Goal: Transaction & Acquisition: Purchase product/service

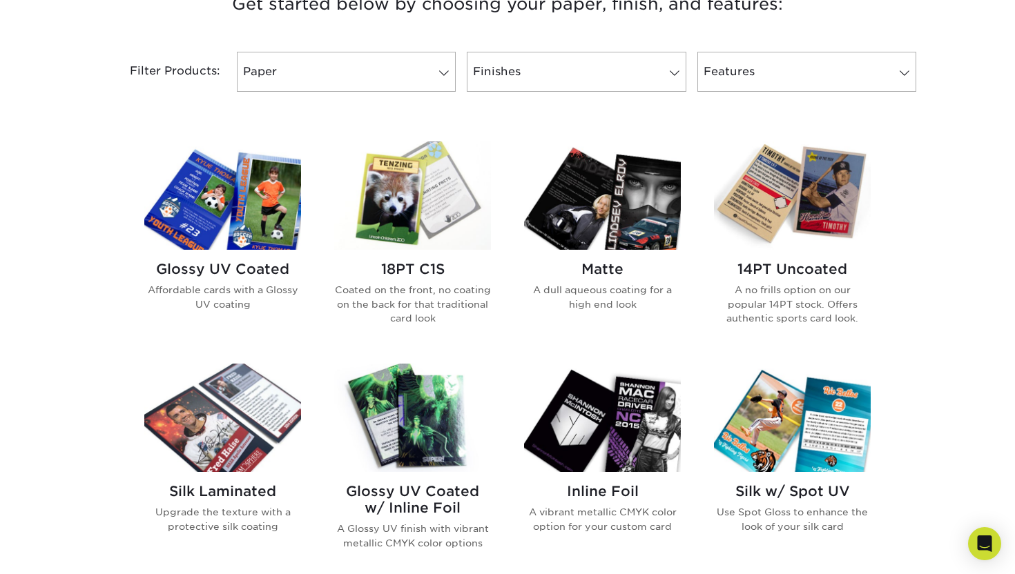
scroll to position [554, 0]
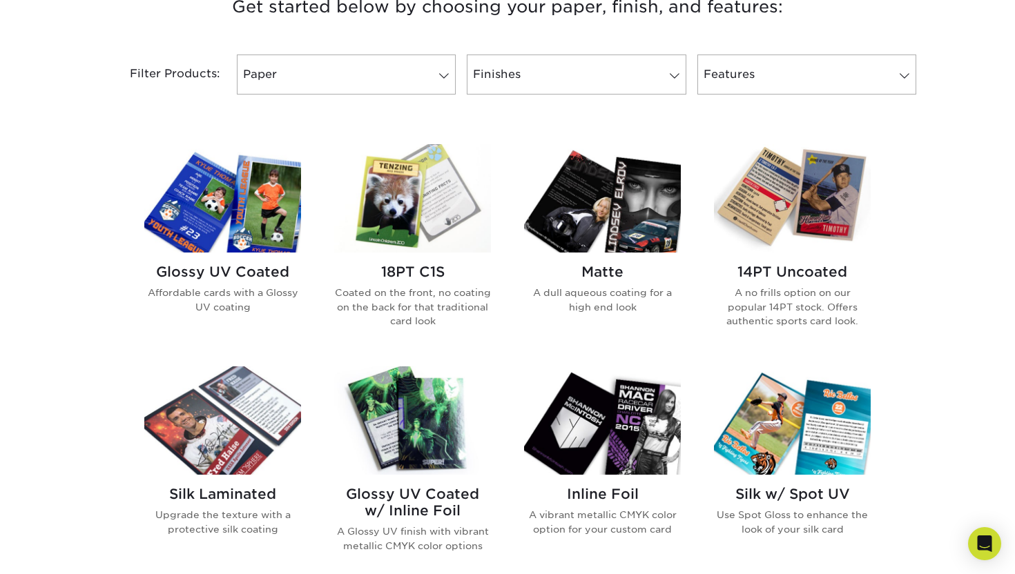
click at [222, 271] on h2 "Glossy UV Coated" at bounding box center [222, 272] width 157 height 17
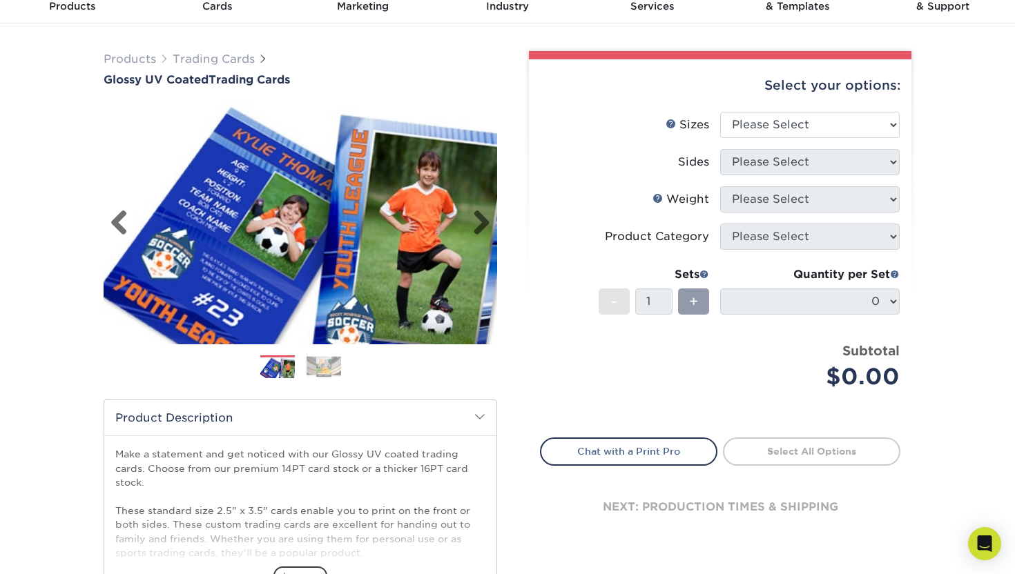
scroll to position [66, 0]
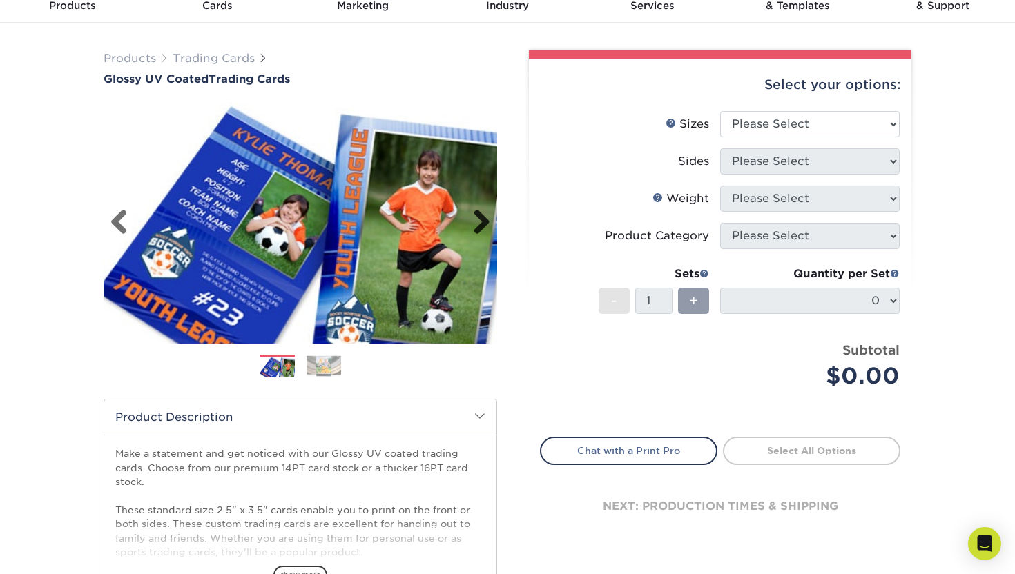
click at [481, 221] on link "Next" at bounding box center [476, 223] width 28 height 28
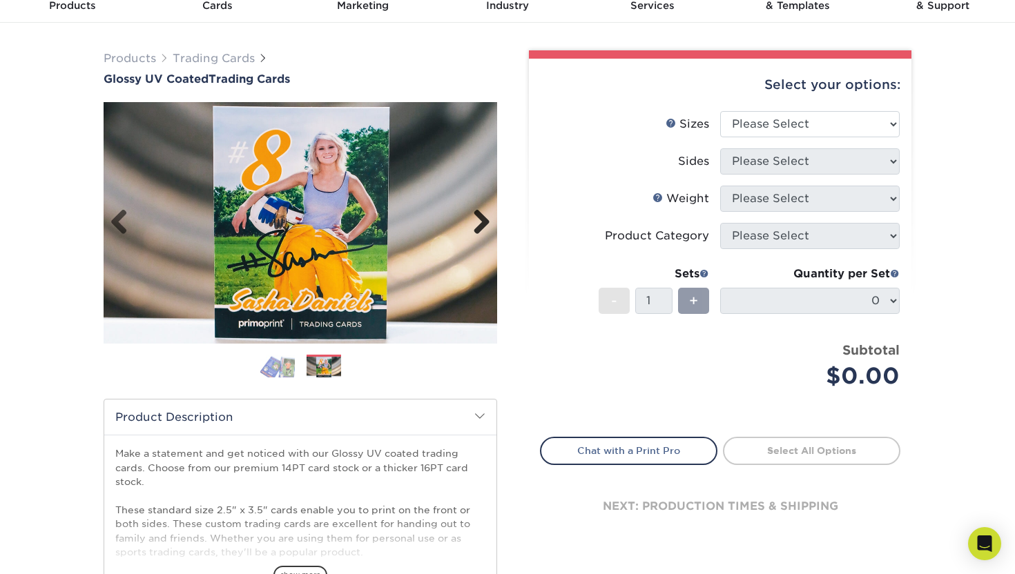
click at [479, 217] on link "Next" at bounding box center [476, 223] width 28 height 28
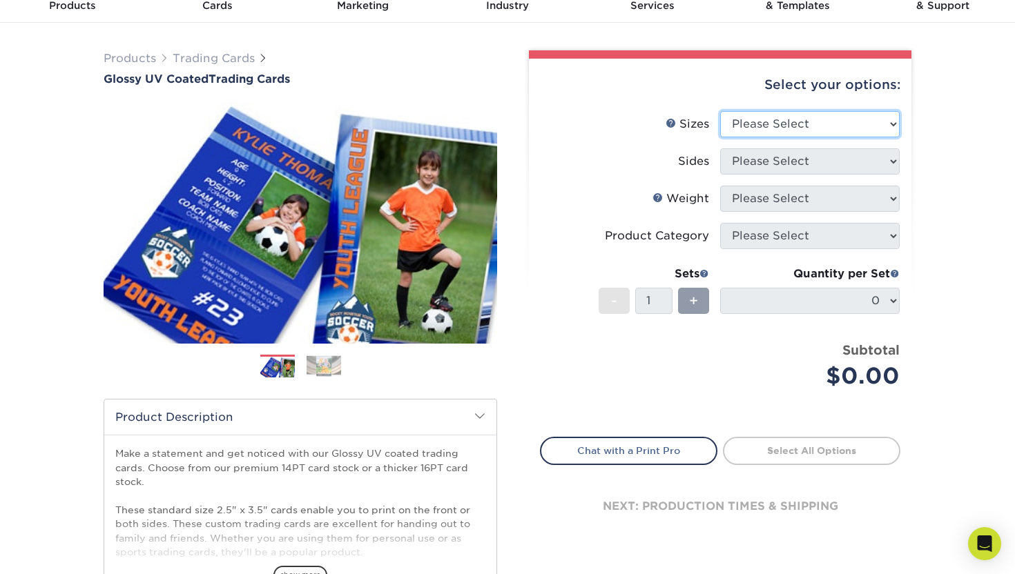
click at [766, 125] on select "Please Select 2.5" x 3.5"" at bounding box center [809, 124] width 179 height 26
select select "2.50x3.50"
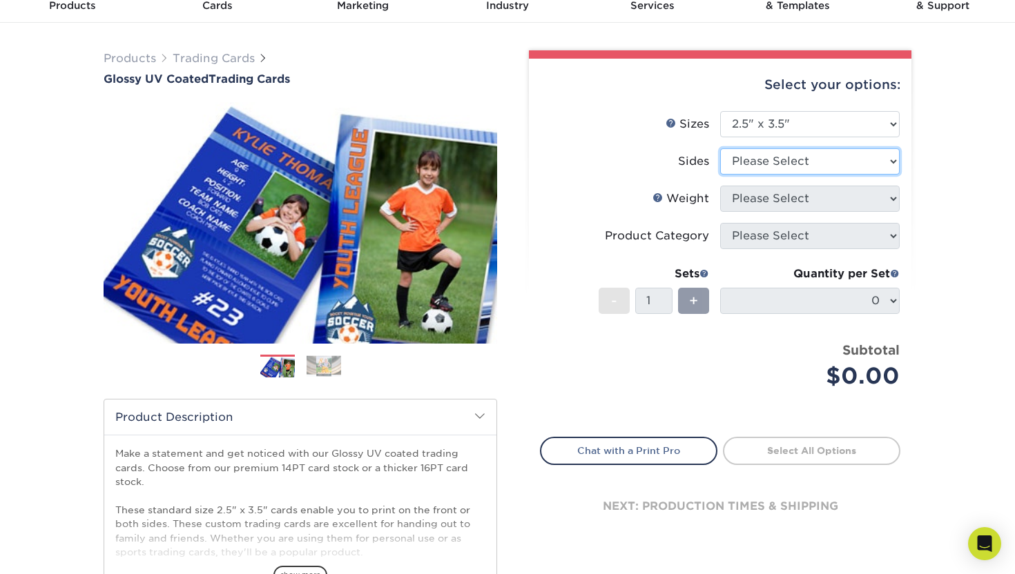
click at [743, 157] on select "Please Select Print Both Sides Print Front Only" at bounding box center [809, 161] width 179 height 26
select select "13abbda7-1d64-4f25-8bb2-c179b224825d"
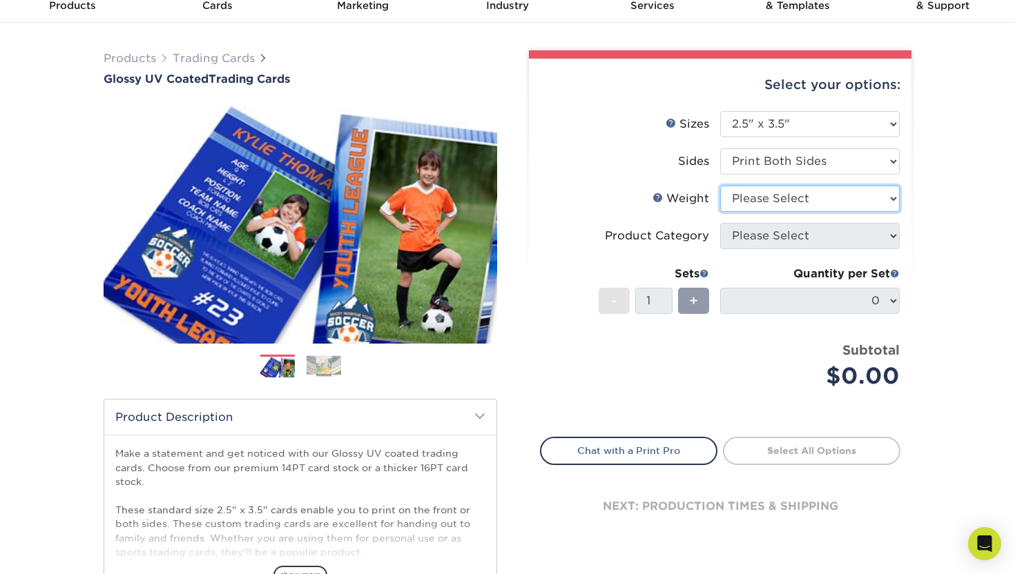
click at [741, 197] on select "Please Select 16PT 14PT 18PT C1S" at bounding box center [809, 199] width 179 height 26
select select "16PT"
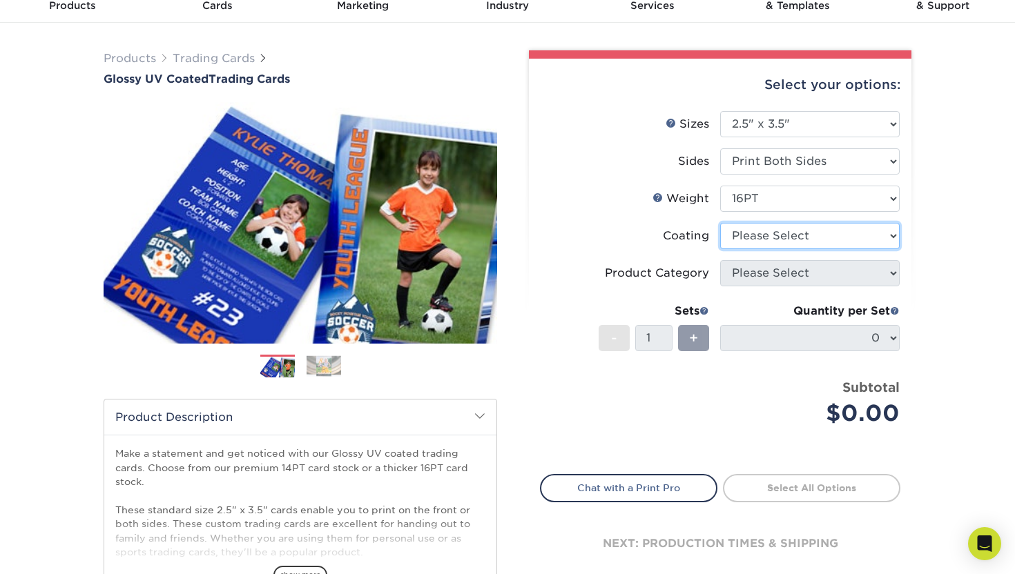
click at [742, 240] on select at bounding box center [809, 236] width 179 height 26
select select "1e8116af-acfc-44b1-83dc-8181aa338834"
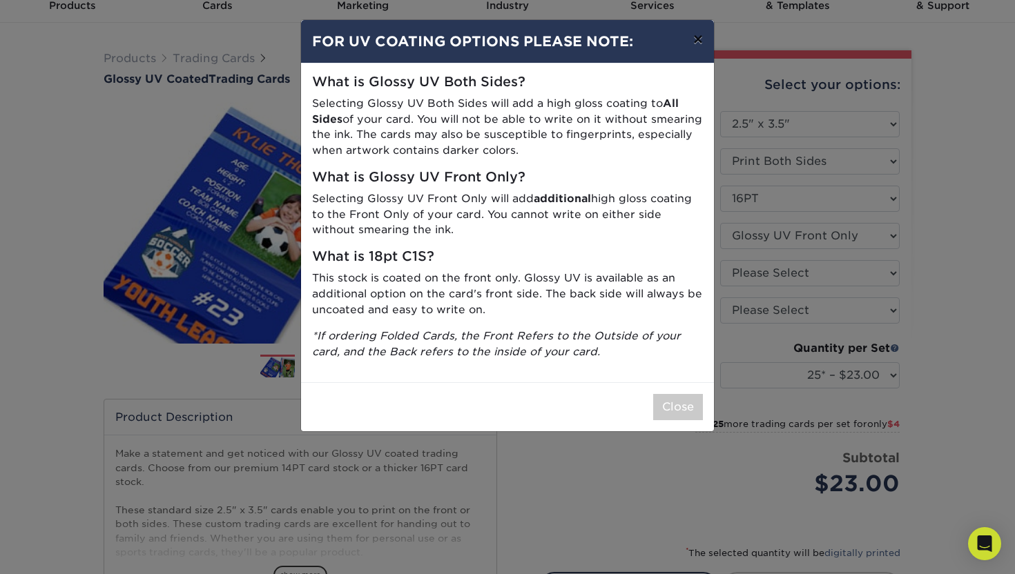
click at [695, 43] on button "×" at bounding box center [698, 39] width 32 height 39
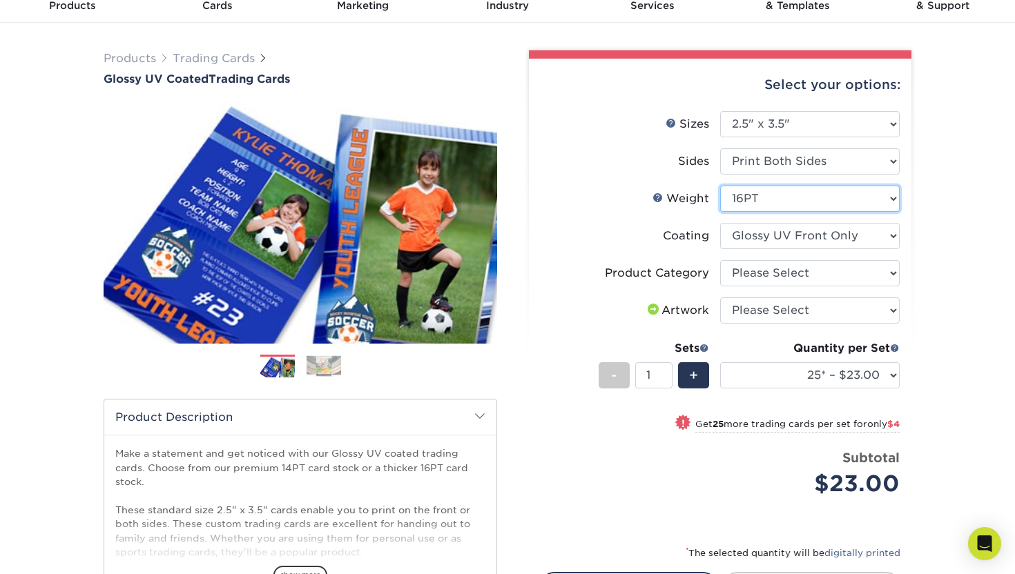
click at [773, 195] on select "Please Select 16PT 14PT 18PT C1S" at bounding box center [809, 199] width 179 height 26
select select "18PTC1S"
click at [763, 240] on select at bounding box center [809, 236] width 179 height 26
select select "1e8116af-acfc-44b1-83dc-8181aa338834"
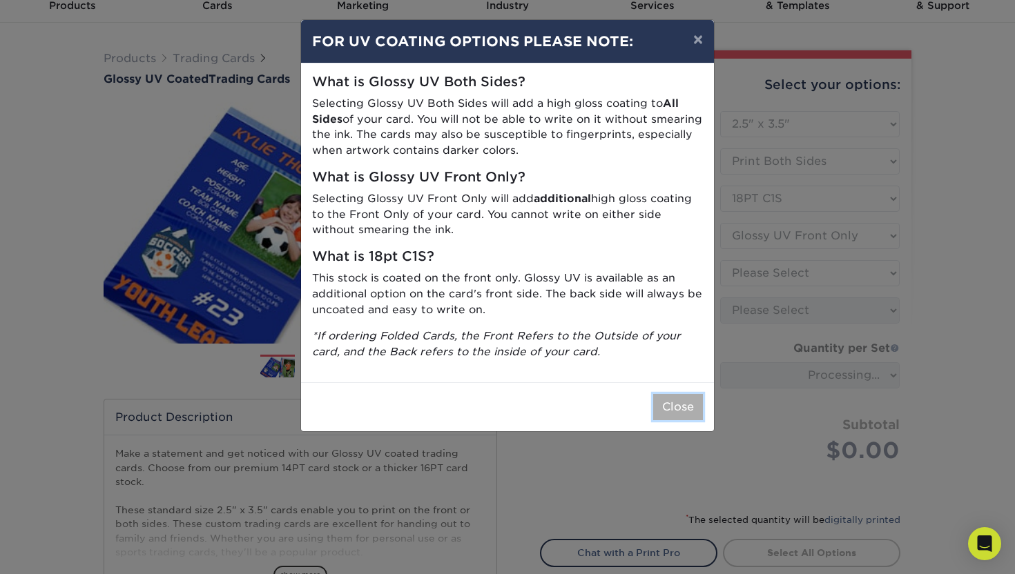
click at [659, 413] on button "Close" at bounding box center [678, 407] width 50 height 26
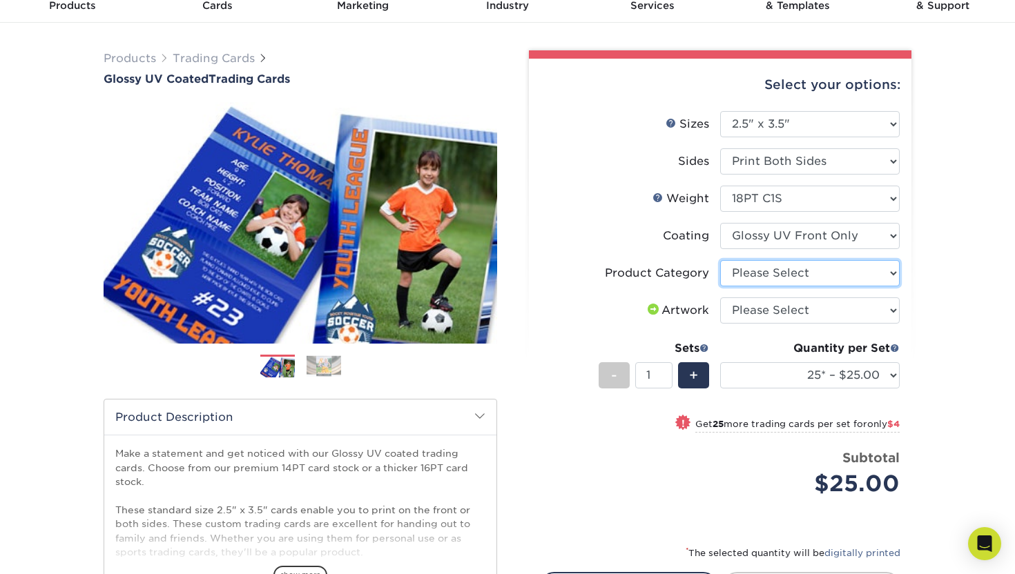
click at [766, 275] on select "Please Select Trading Cards" at bounding box center [809, 273] width 179 height 26
select select "c2f9bce9-36c2-409d-b101-c29d9d031e18"
click at [742, 309] on select "Please Select I will upload files I need a design - $100" at bounding box center [809, 311] width 179 height 26
select select "upload"
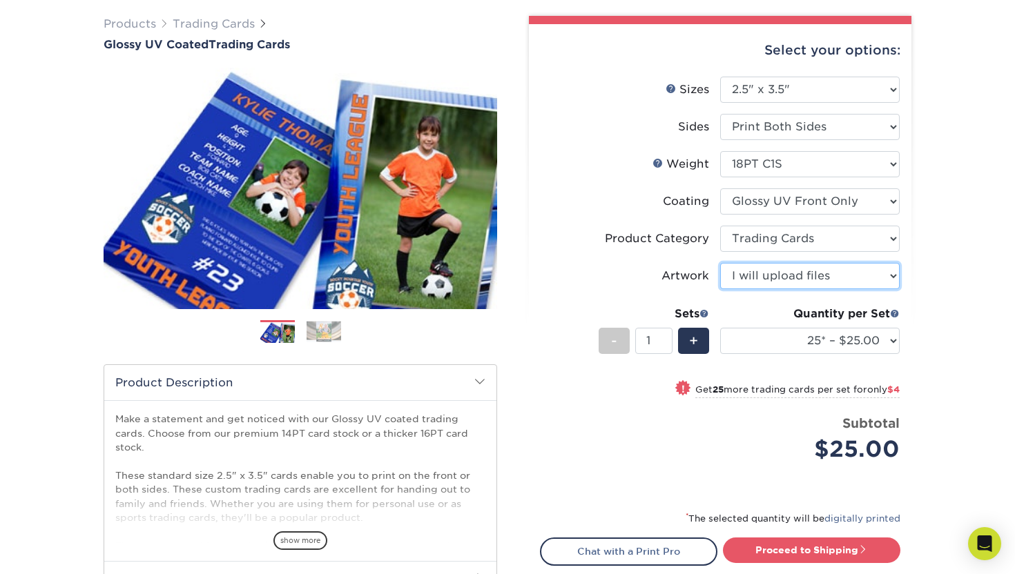
scroll to position [103, 0]
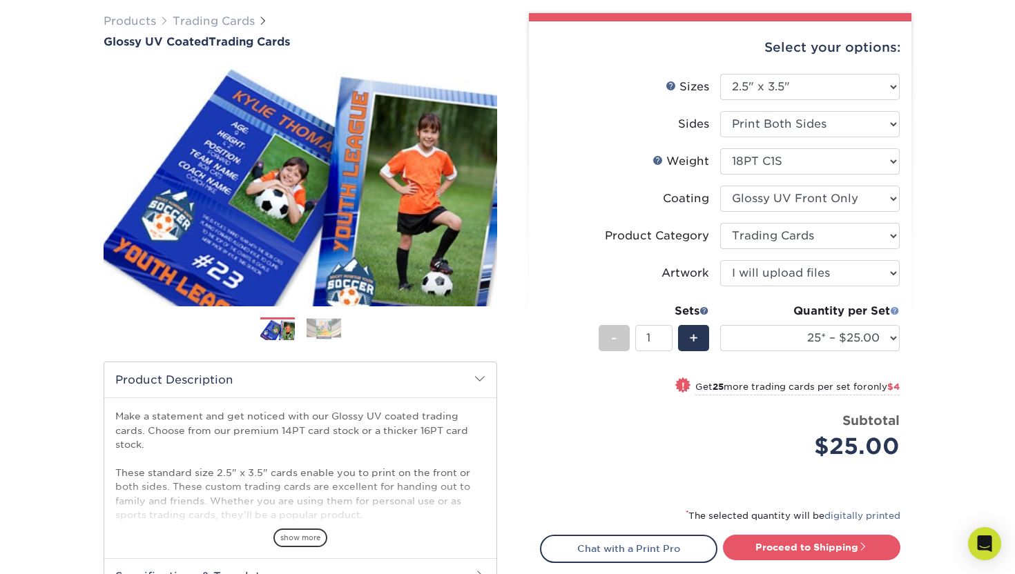
click at [893, 311] on span at bounding box center [895, 311] width 10 height 10
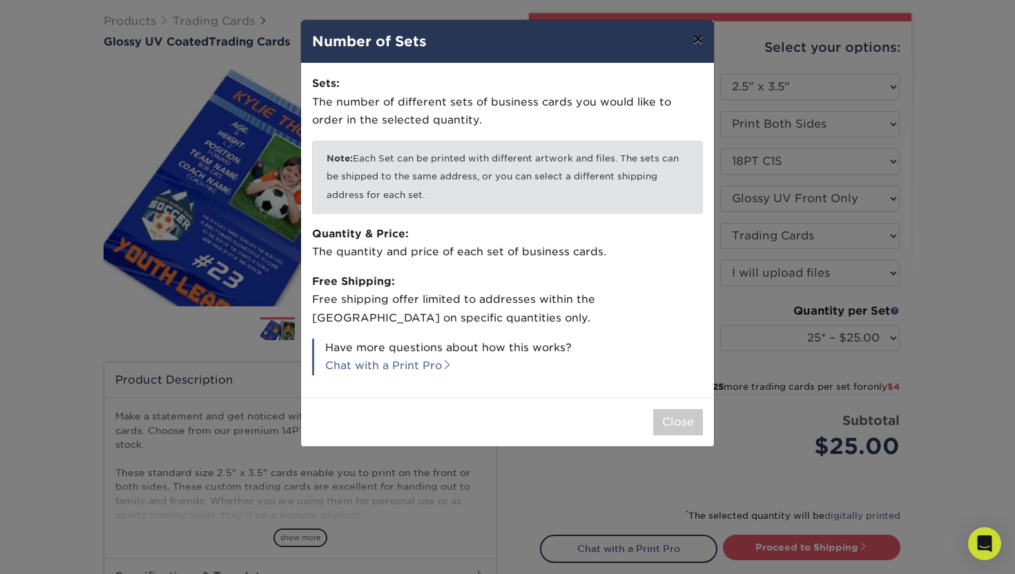
click at [697, 43] on button "×" at bounding box center [698, 39] width 32 height 39
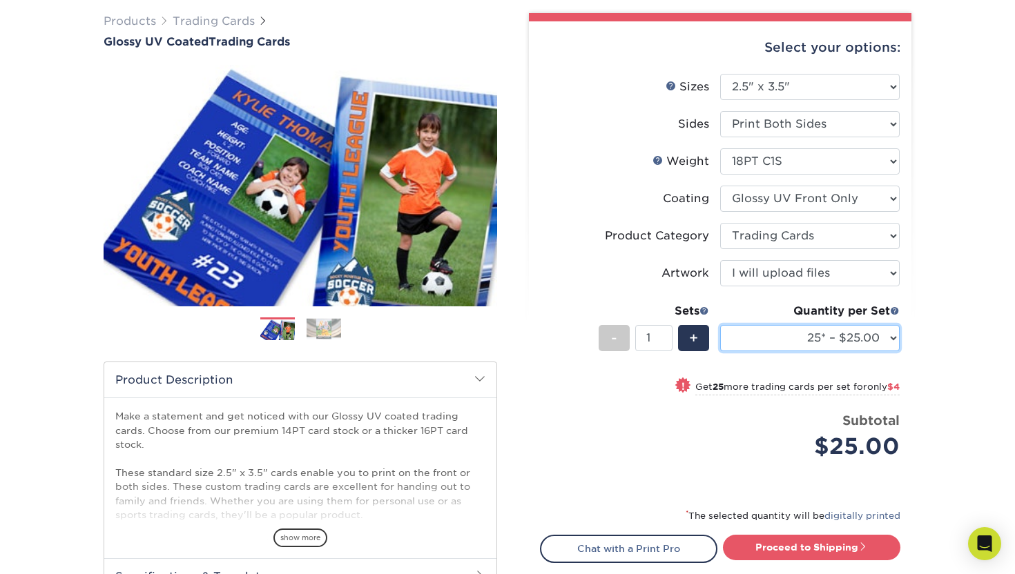
click at [820, 338] on select "25* – $25.00 50* – $29.00 75* – $37.00 100* – $41.00 250* – $48.00 500 – $58.00…" at bounding box center [809, 338] width 179 height 26
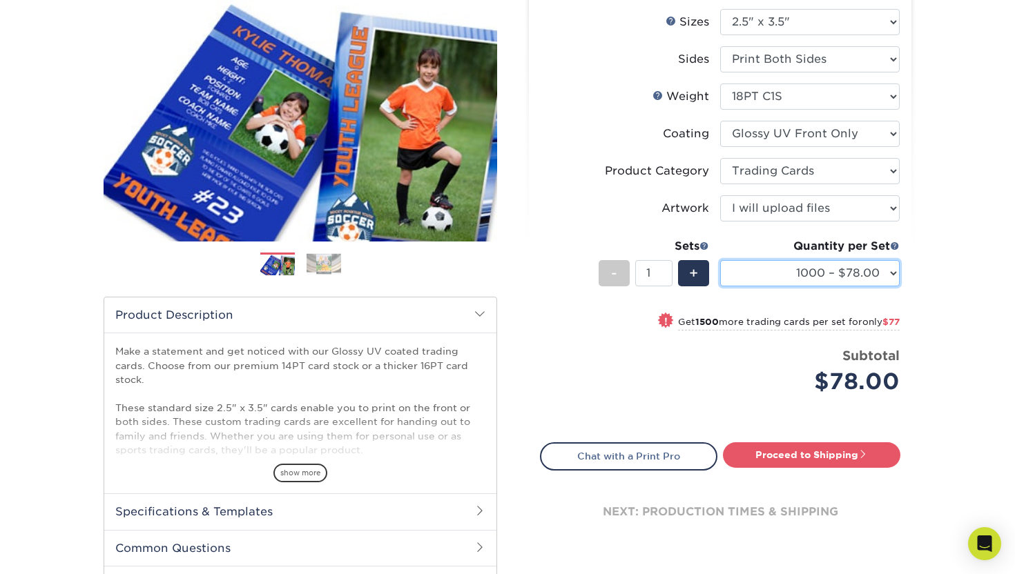
scroll to position [169, 0]
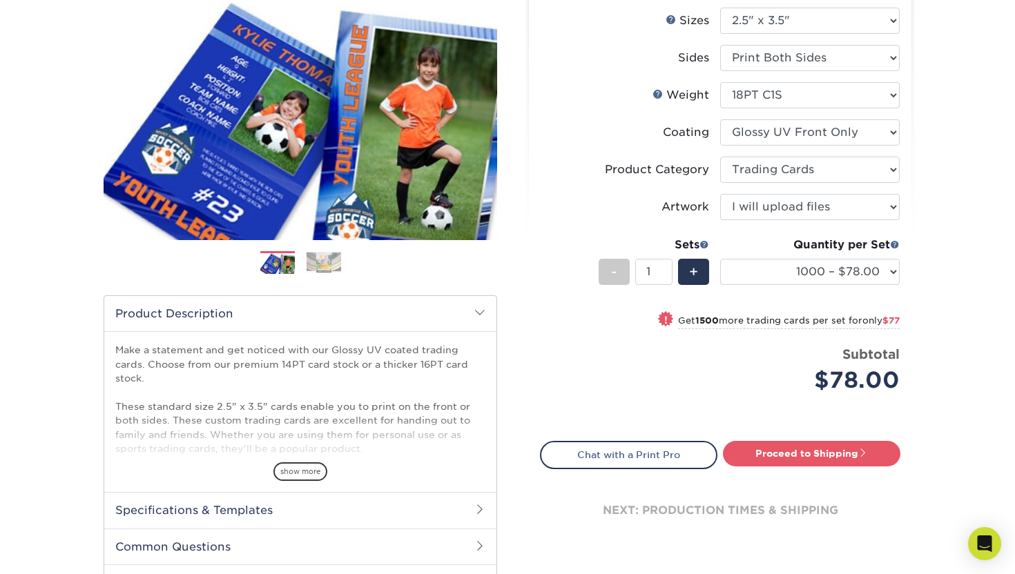
click at [826, 324] on small "Get 1500 more trading cards per set for only $77" at bounding box center [789, 322] width 222 height 14
select select "2500 – $155.00"
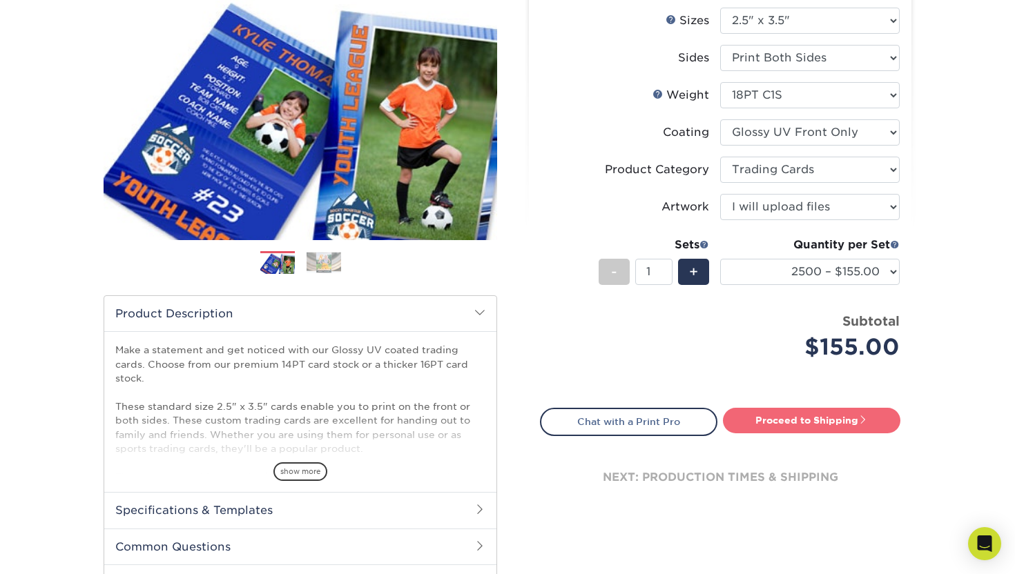
click at [790, 418] on link "Proceed to Shipping" at bounding box center [811, 420] width 177 height 25
type input "Set 1"
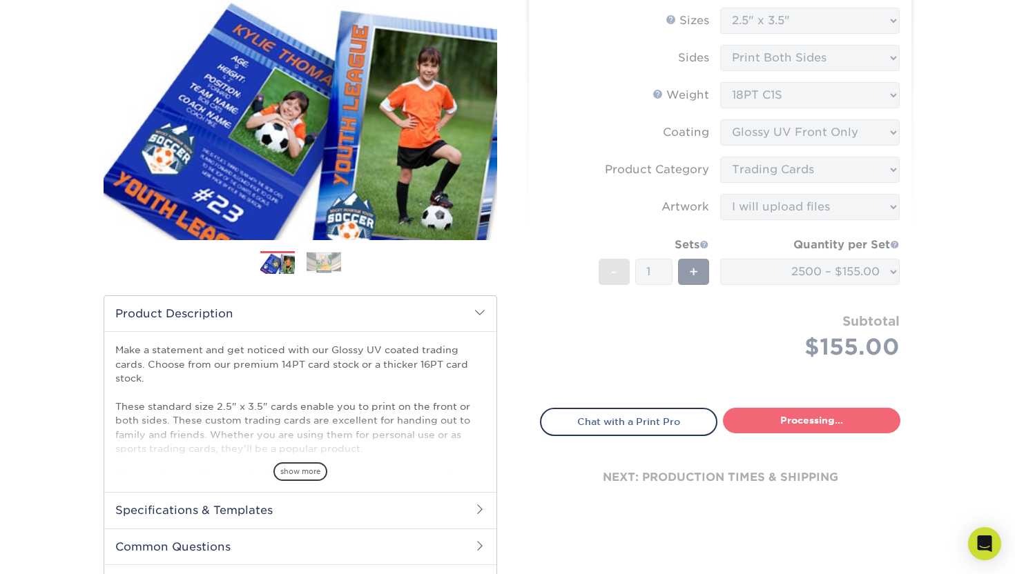
select select "bc44d44d-0b73-4f8e-a461-e33570ca9277"
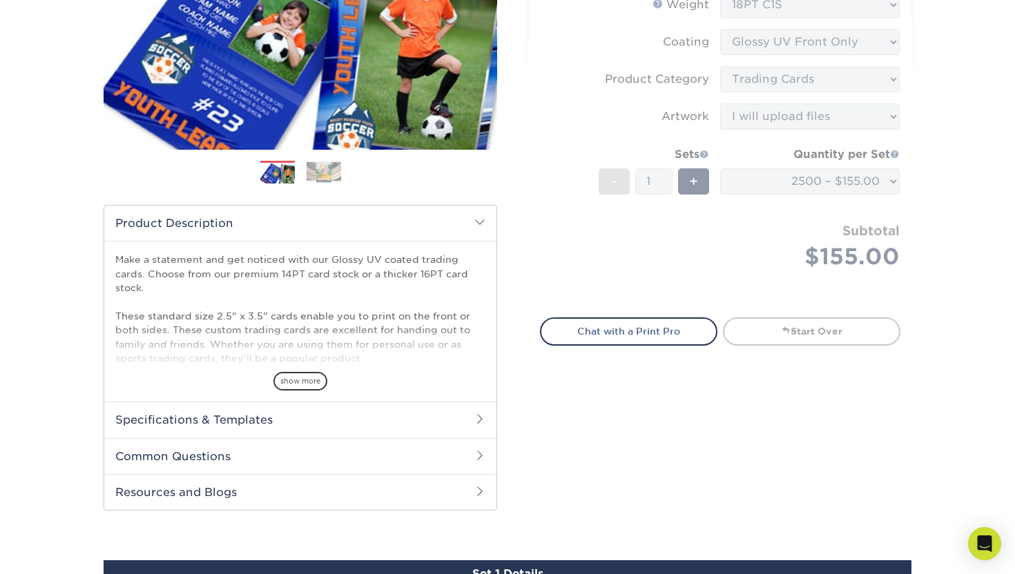
scroll to position [256, 0]
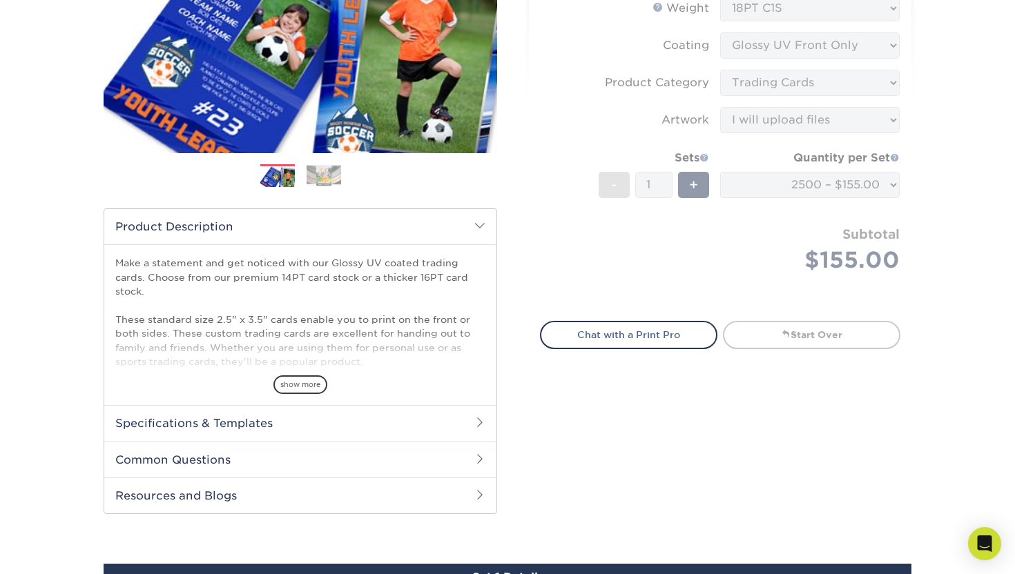
click at [710, 155] on form "Sizes Help Sizes Please Select 2.5" x 3.5" Sides Please Select 16PT - 1" at bounding box center [720, 113] width 360 height 384
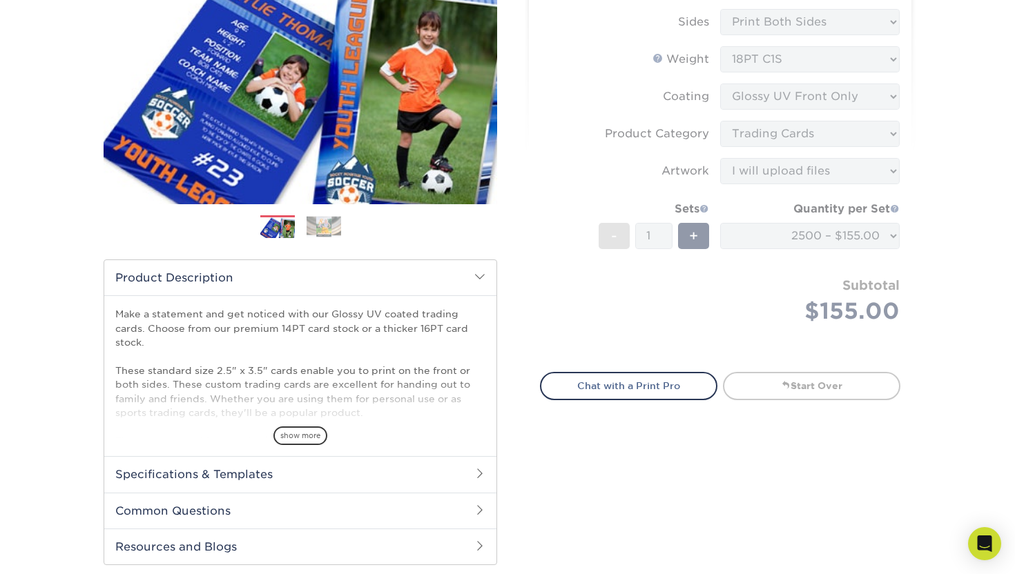
scroll to position [171, 0]
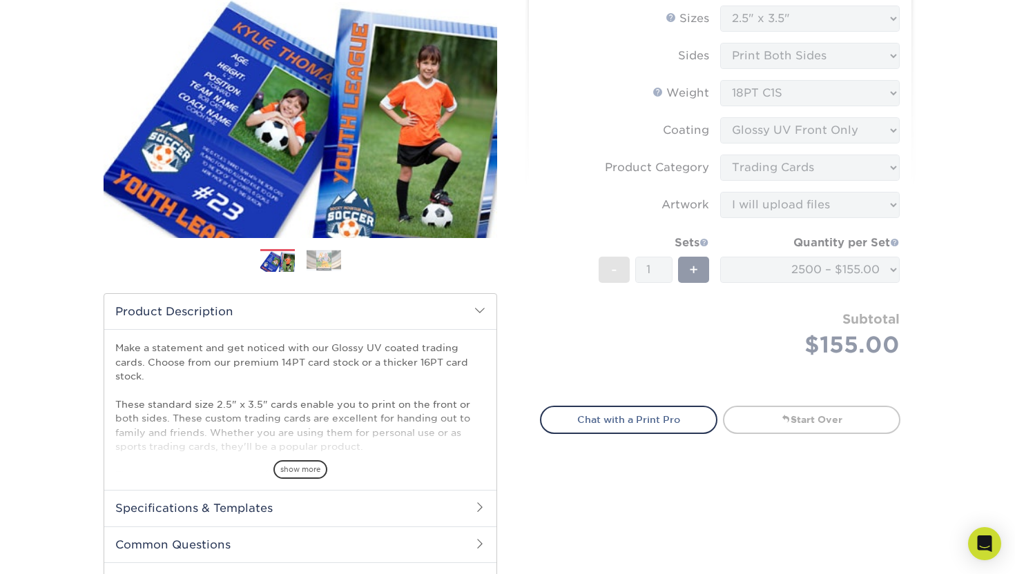
click at [654, 262] on form "Sizes Help Sizes Please Select 2.5" x 3.5" Sides Please Select 16PT - 1" at bounding box center [720, 198] width 360 height 384
click at [698, 264] on form "Sizes Help Sizes Please Select 2.5" x 3.5" Sides Please Select 16PT - 1" at bounding box center [720, 198] width 360 height 384
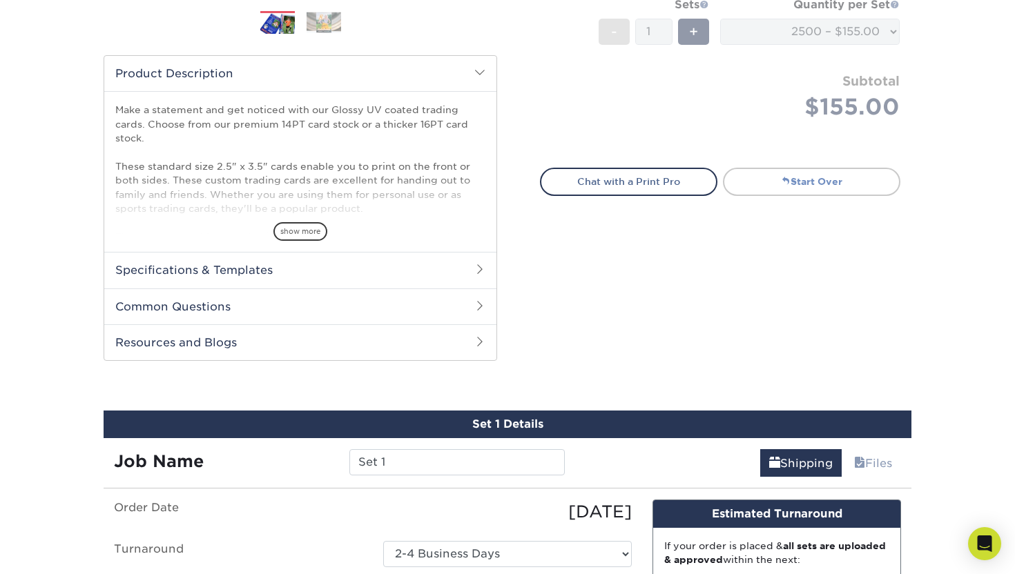
scroll to position [393, 0]
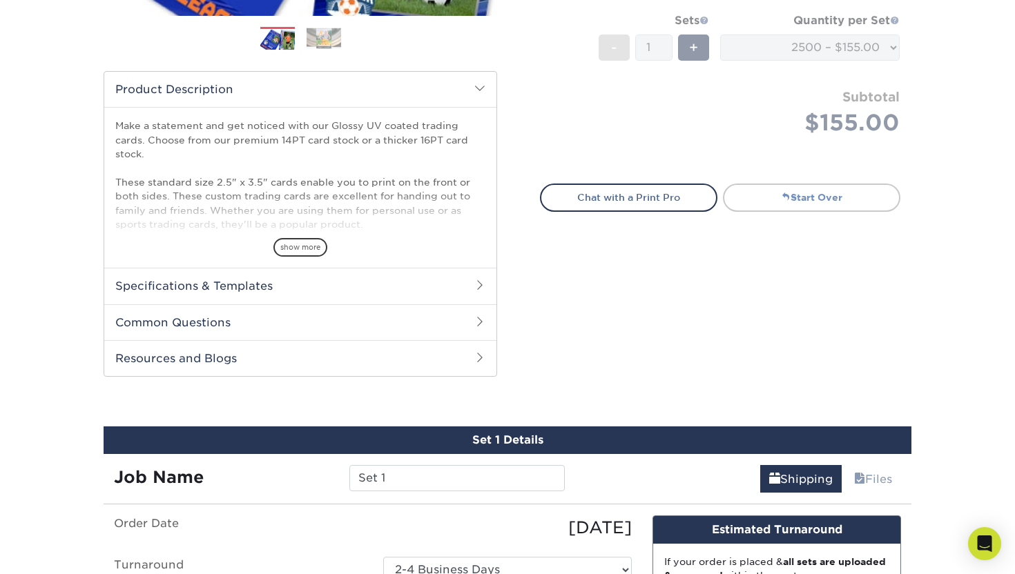
click at [831, 201] on link "Start Over" at bounding box center [811, 198] width 177 height 28
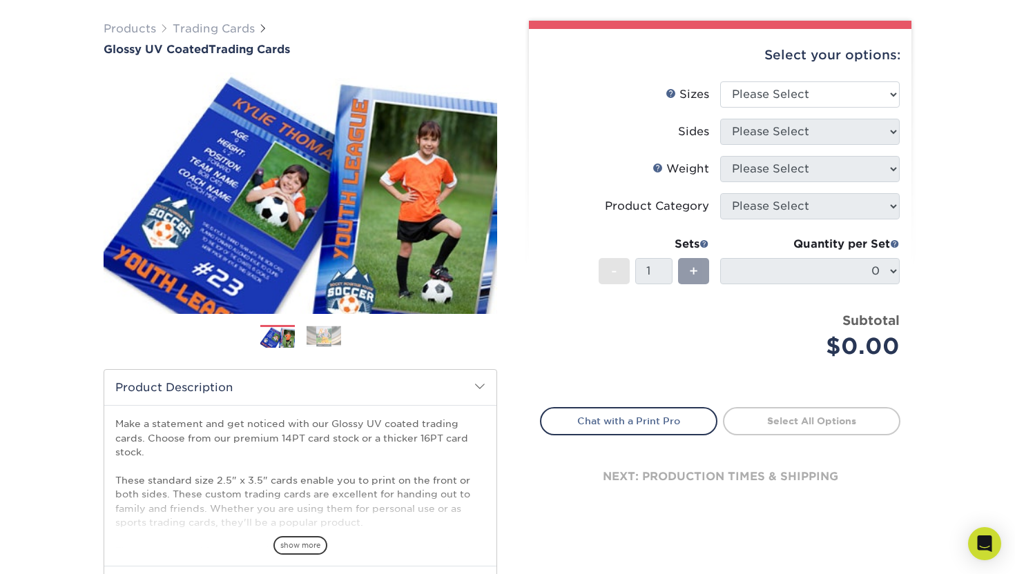
scroll to position [99, 0]
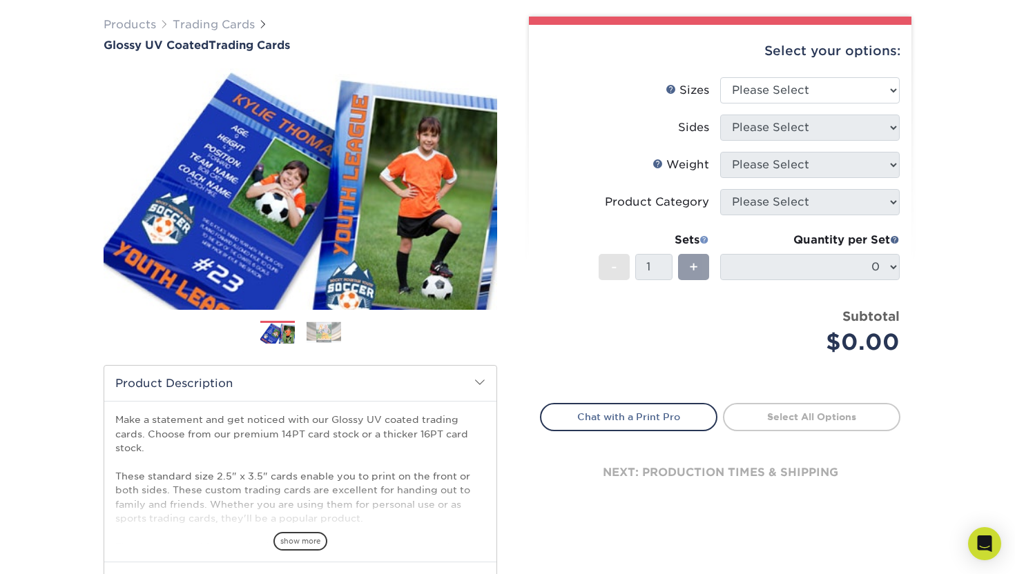
click at [701, 235] on span at bounding box center [704, 240] width 10 height 10
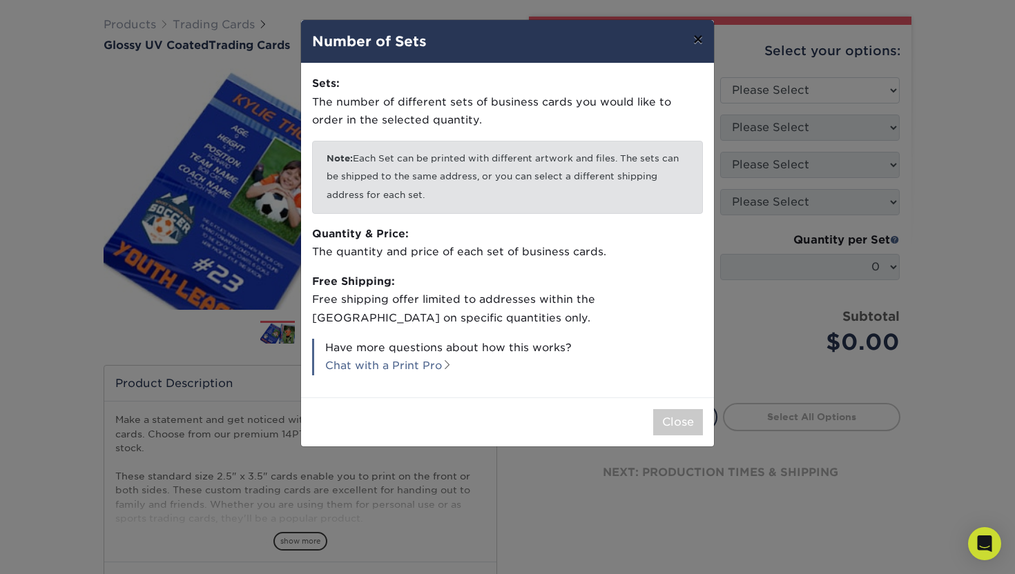
click at [697, 41] on button "×" at bounding box center [698, 39] width 32 height 39
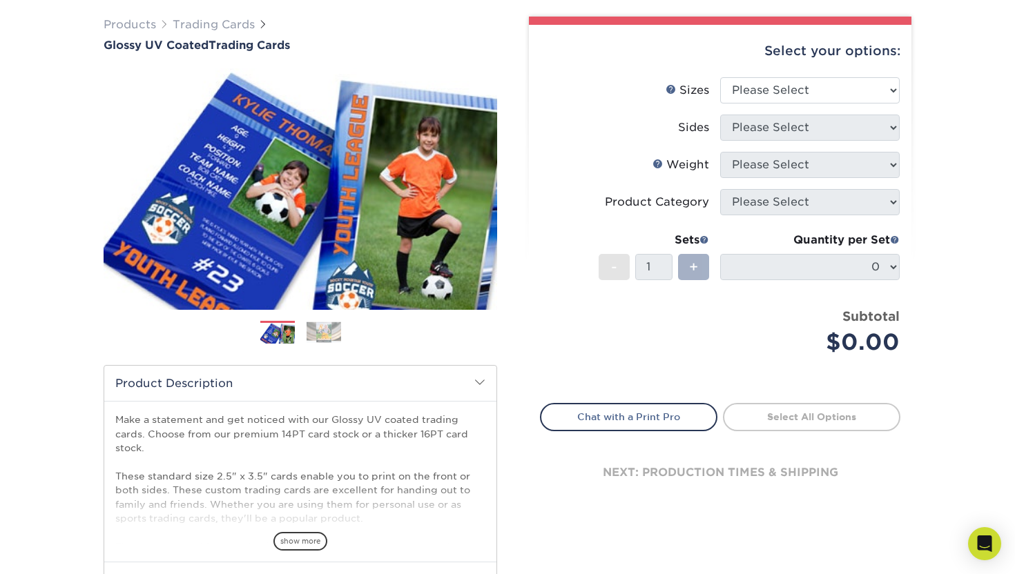
click at [690, 254] on div "+" at bounding box center [693, 267] width 31 height 26
click at [790, 93] on select "Please Select 2.5" x 3.5"" at bounding box center [809, 90] width 179 height 26
select select "2.50x3.50"
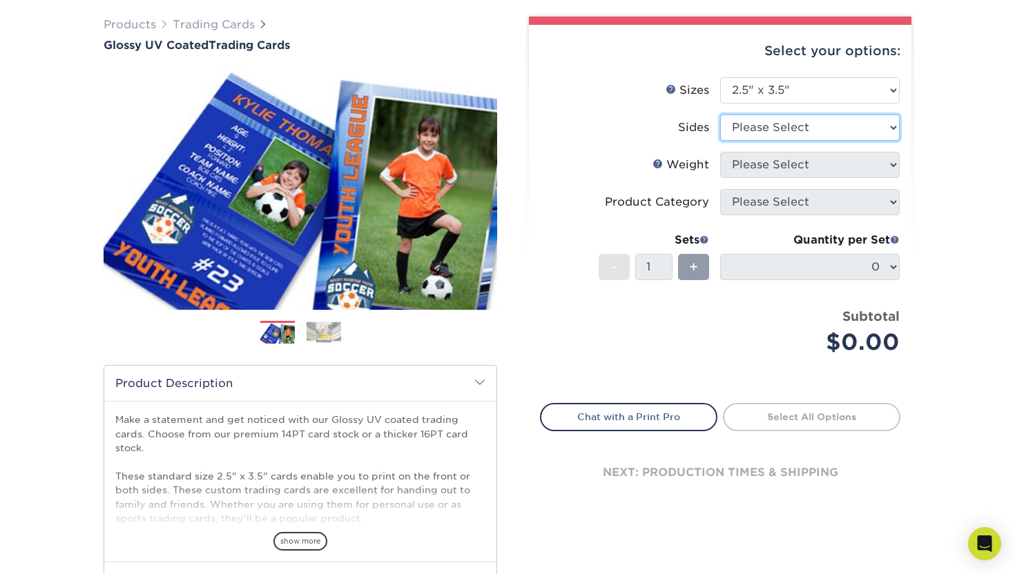
click at [761, 125] on select "Please Select Print Both Sides Print Front Only" at bounding box center [809, 128] width 179 height 26
select select "13abbda7-1d64-4f25-8bb2-c179b224825d"
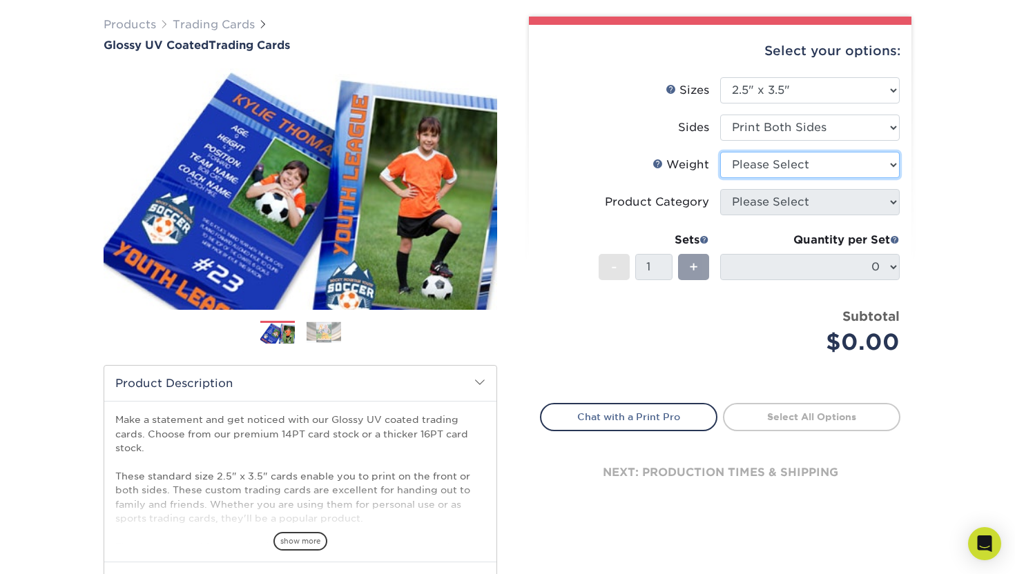
click at [743, 172] on select "Please Select 16PT 14PT 18PT C1S" at bounding box center [809, 165] width 179 height 26
select select "18PTC1S"
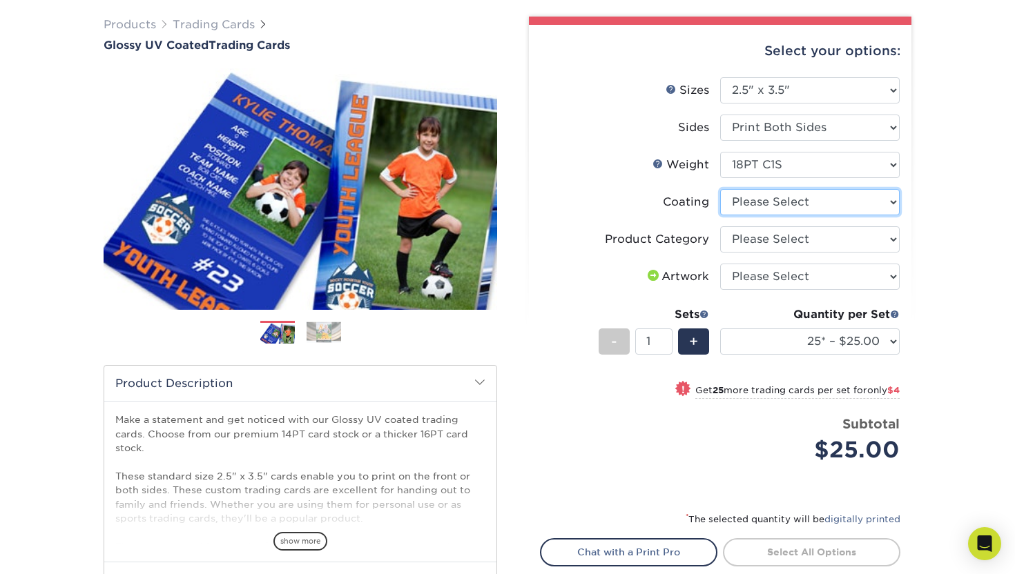
click at [752, 195] on select at bounding box center [809, 202] width 179 height 26
select select "1e8116af-acfc-44b1-83dc-8181aa338834"
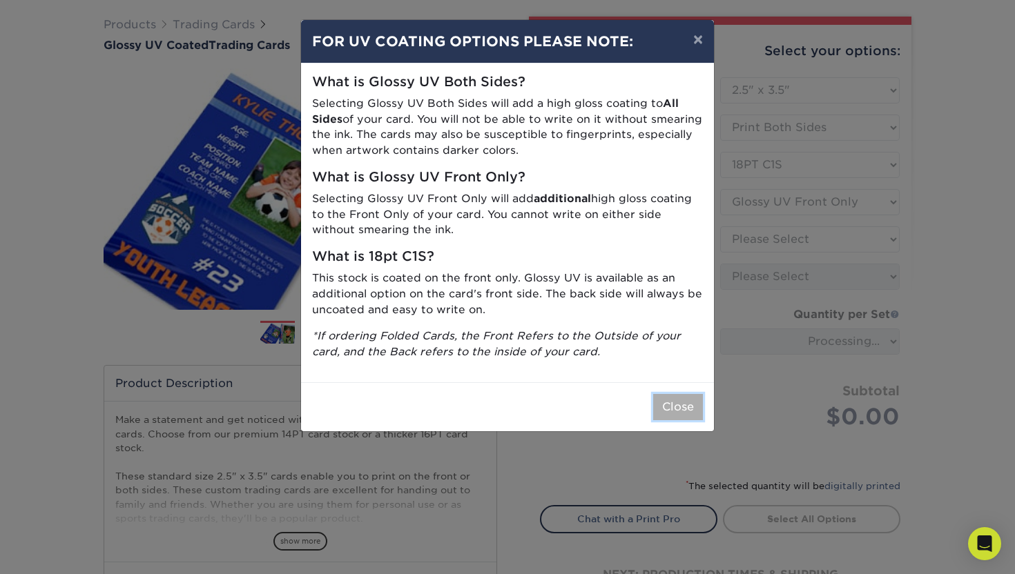
click at [676, 410] on button "Close" at bounding box center [678, 407] width 50 height 26
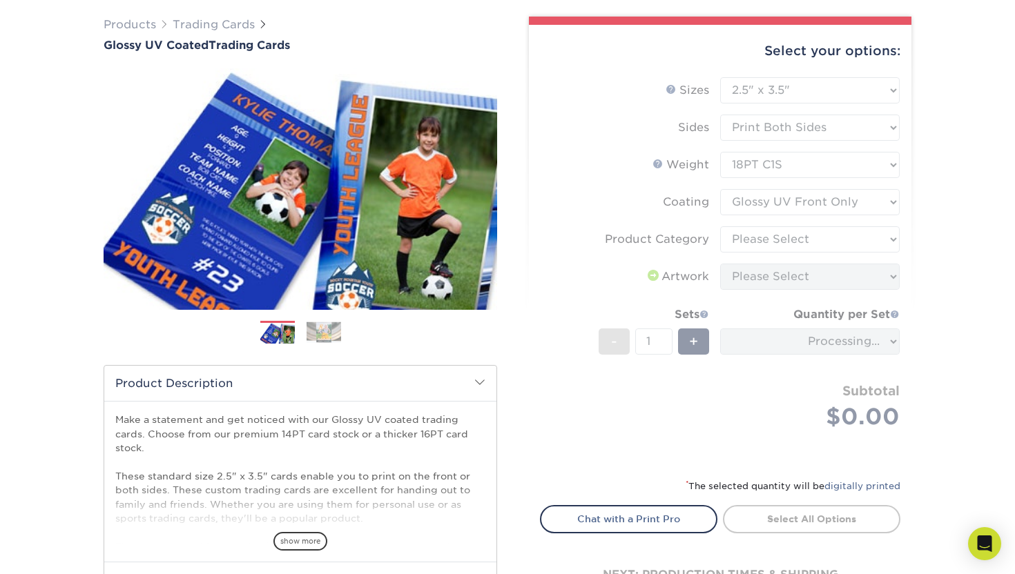
click at [774, 239] on form "Sizes Help Sizes Please Select 2.5" x 3.5" Sides Please Select 16PT - 1" at bounding box center [720, 269] width 360 height 384
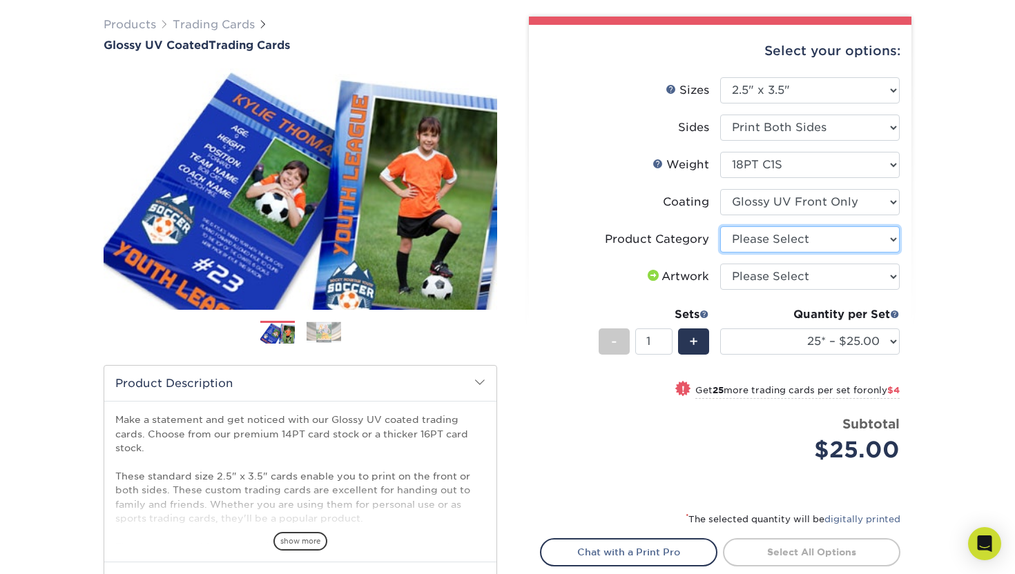
click at [774, 239] on select "Please Select Trading Cards" at bounding box center [809, 239] width 179 height 26
select select "c2f9bce9-36c2-409d-b101-c29d9d031e18"
click at [753, 274] on select "Please Select I will upload files I need a design - $100" at bounding box center [809, 277] width 179 height 26
select select "upload"
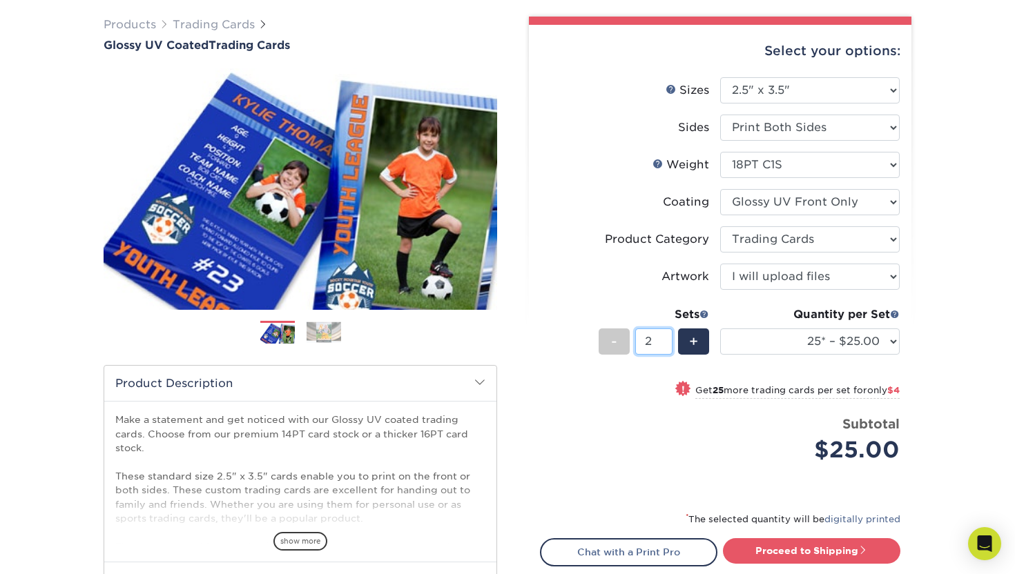
click at [661, 335] on input "2" at bounding box center [653, 342] width 37 height 26
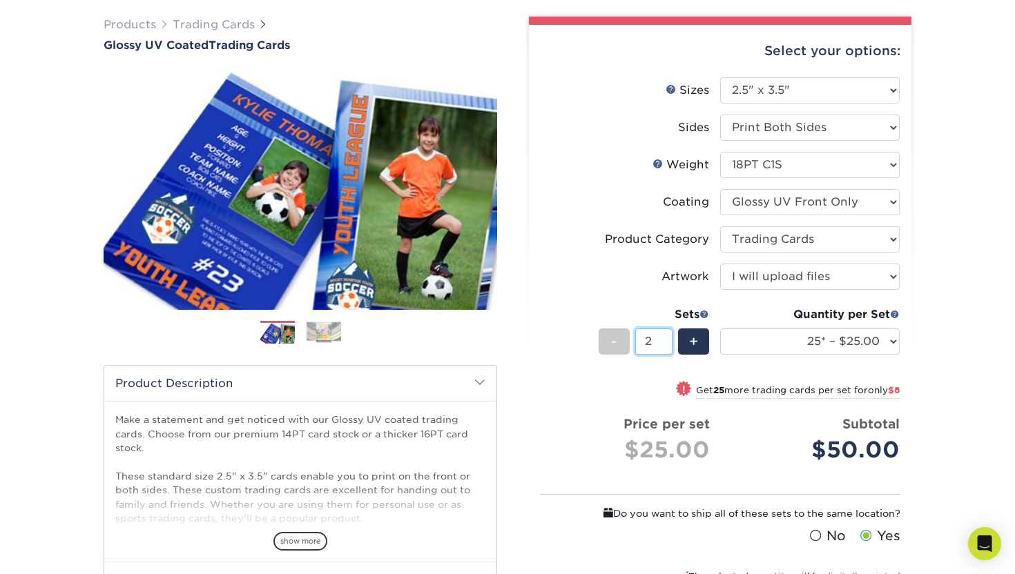
drag, startPoint x: 654, startPoint y: 340, endPoint x: 642, endPoint y: 333, distance: 13.6
click at [642, 333] on input "2" at bounding box center [653, 342] width 37 height 26
type input "24"
click at [638, 288] on label "Artwork" at bounding box center [629, 277] width 179 height 26
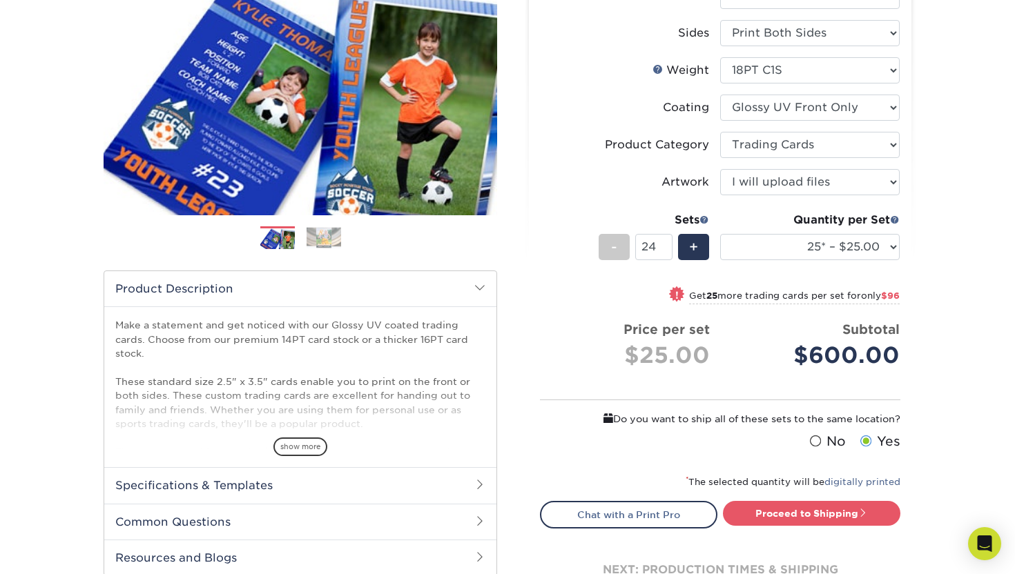
scroll to position [204, 0]
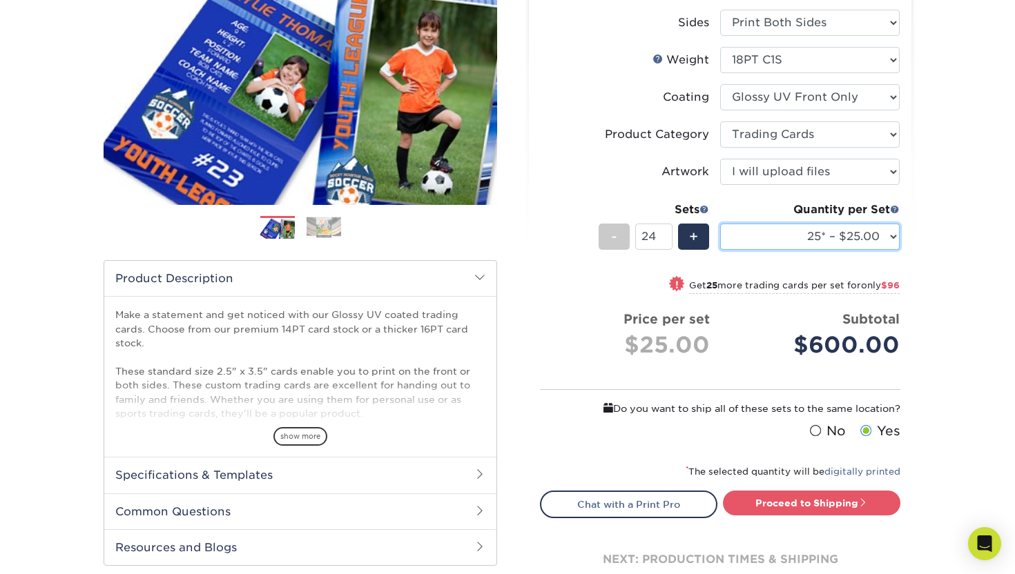
click at [835, 238] on select "25* – $25.00 50* – $29.00 75* – $37.00 100* – $41.00 250* – $48.00 500 – $58.00…" at bounding box center [809, 237] width 179 height 26
select select "1000 – $78.00"
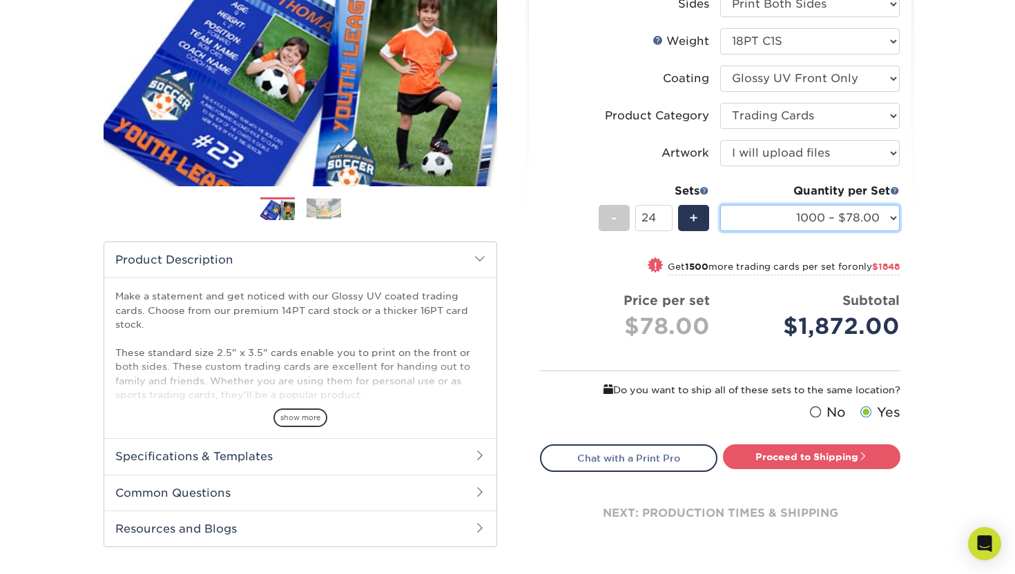
scroll to position [228, 0]
